Goal: Transaction & Acquisition: Subscribe to service/newsletter

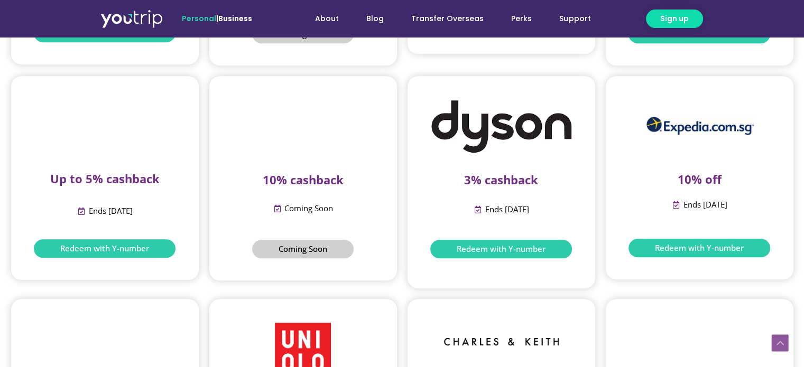
scroll to position [740, 0]
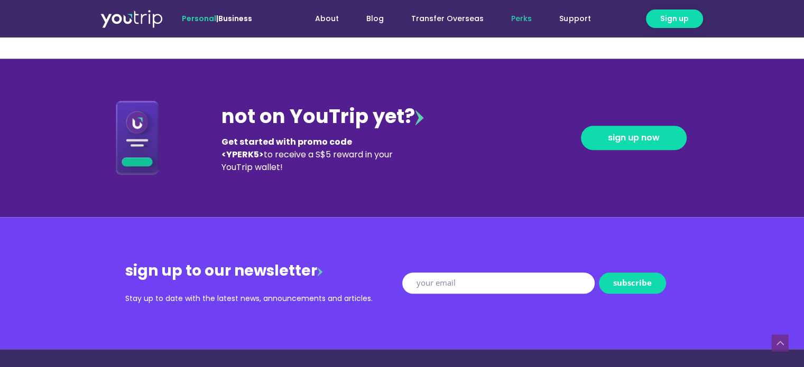
scroll to position [1133, 0]
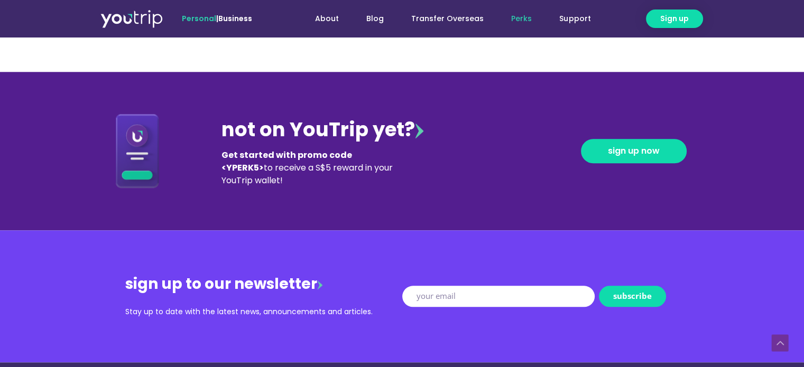
drag, startPoint x: 213, startPoint y: 126, endPoint x: 370, endPoint y: 186, distance: 168.0
click at [370, 186] on div "not on YouTrip yet? Get started with promo code <YPERK5> to receive a S$5 rewar…" at bounding box center [402, 151] width 603 height 159
click at [370, 186] on div "Get started with promo code <YPERK5> to receive a S$5 reward in your YouTrip wa…" at bounding box center [311, 168] width 179 height 38
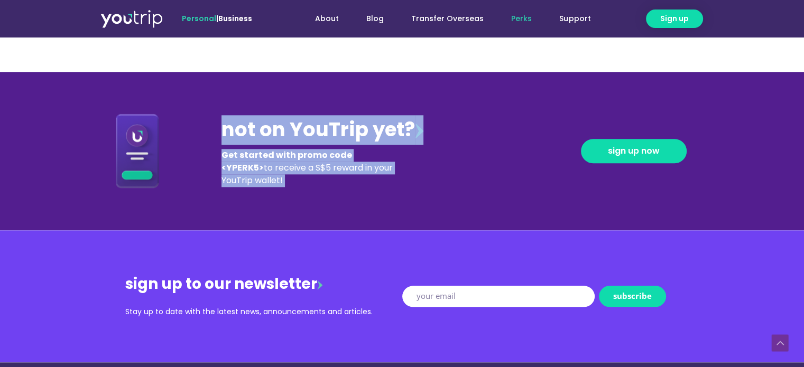
drag, startPoint x: 370, startPoint y: 185, endPoint x: 214, endPoint y: 146, distance: 160.3
click at [210, 137] on div "not on YouTrip yet? Get started with promo code <YPERK5> to receive a S$5 rewar…" at bounding box center [402, 151] width 603 height 159
click at [274, 179] on div "Get started with promo code <YPERK5> to receive a S$5 reward in your YouTrip wa…" at bounding box center [311, 168] width 179 height 38
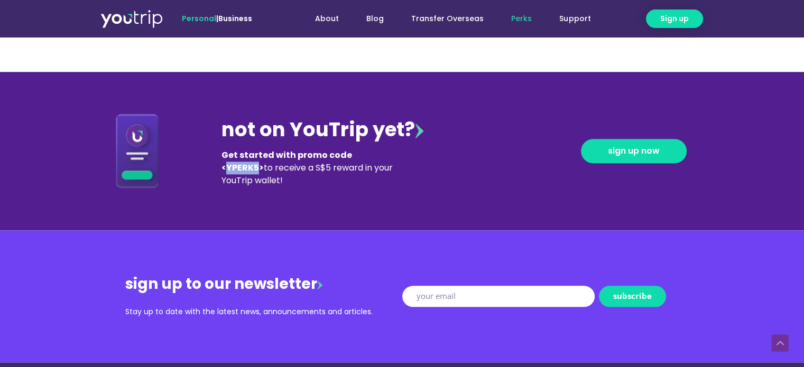
drag, startPoint x: 382, startPoint y: 154, endPoint x: 352, endPoint y: 156, distance: 30.7
click at [352, 156] on b "Get started with promo code <YPERK5>" at bounding box center [287, 161] width 131 height 25
copy b "YPERK5"
click at [624, 149] on span "sign up now" at bounding box center [634, 151] width 52 height 8
